Goal: Task Accomplishment & Management: Manage account settings

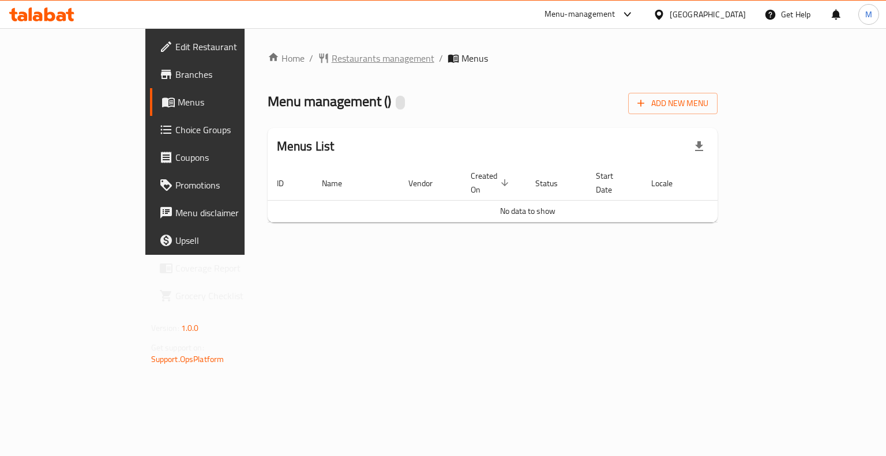
click at [332, 59] on span "Restaurants management" at bounding box center [383, 58] width 103 height 14
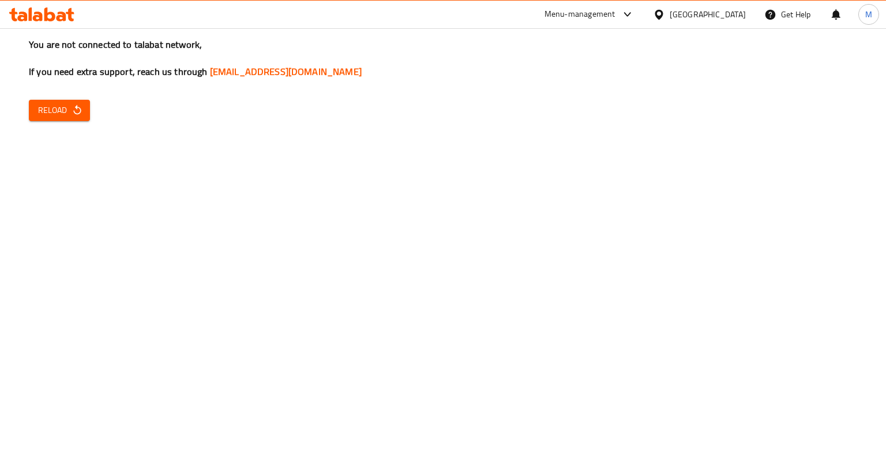
click at [76, 109] on icon "button" at bounding box center [78, 110] width 12 height 12
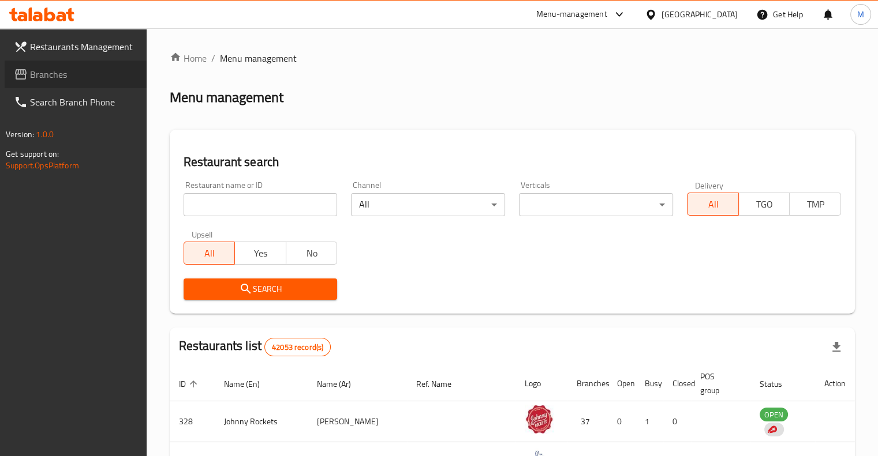
click at [45, 73] on span "Branches" at bounding box center [83, 75] width 107 height 14
